Goal: Check status: Check status

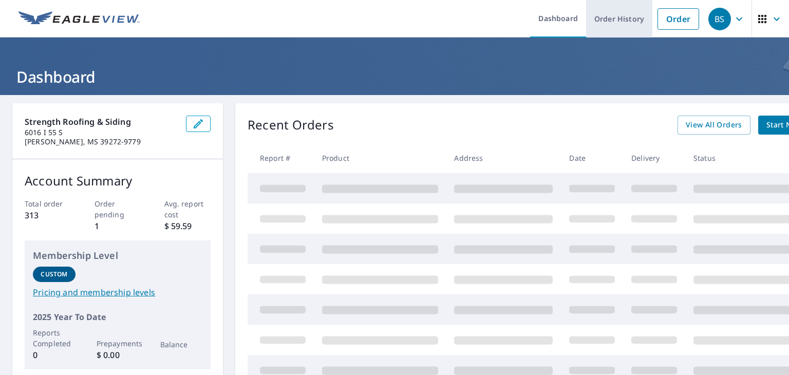
click at [608, 25] on link "Order History" at bounding box center [619, 18] width 66 height 37
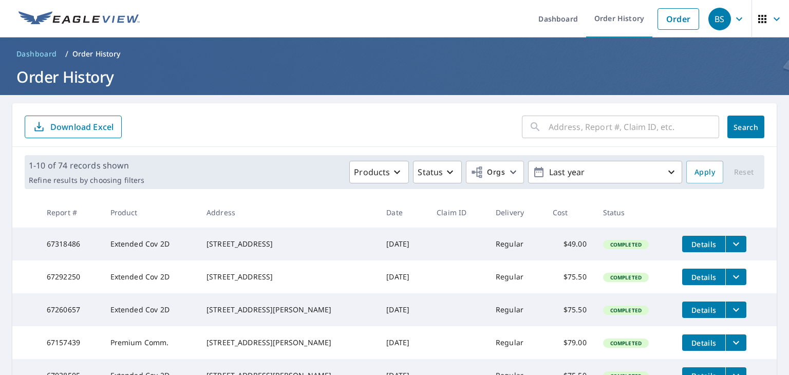
click at [688, 243] on span "Details" at bounding box center [703, 244] width 31 height 10
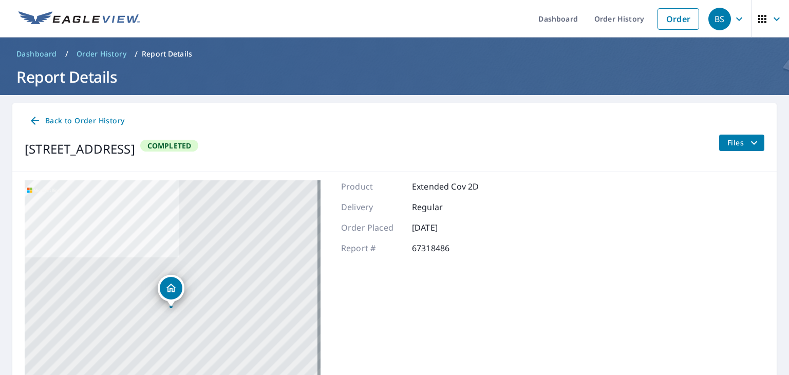
click at [748, 146] on icon "filesDropdownBtn-67318486" at bounding box center [754, 143] width 12 height 12
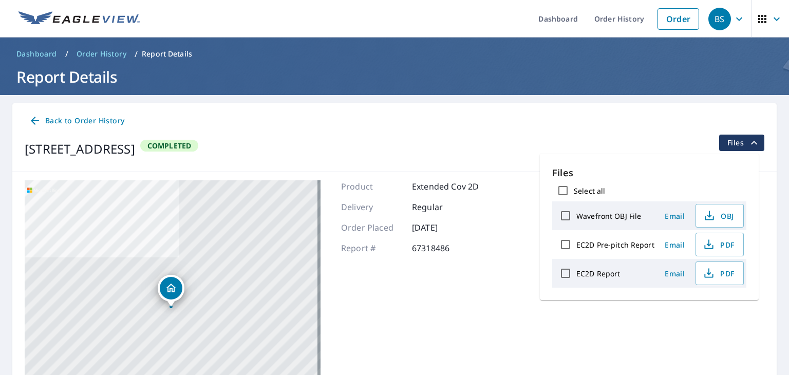
click at [629, 273] on div "EC2D Report" at bounding box center [605, 273] width 100 height 22
click at [713, 274] on span "PDF" at bounding box center [718, 273] width 33 height 12
